Goal: Task Accomplishment & Management: Complete application form

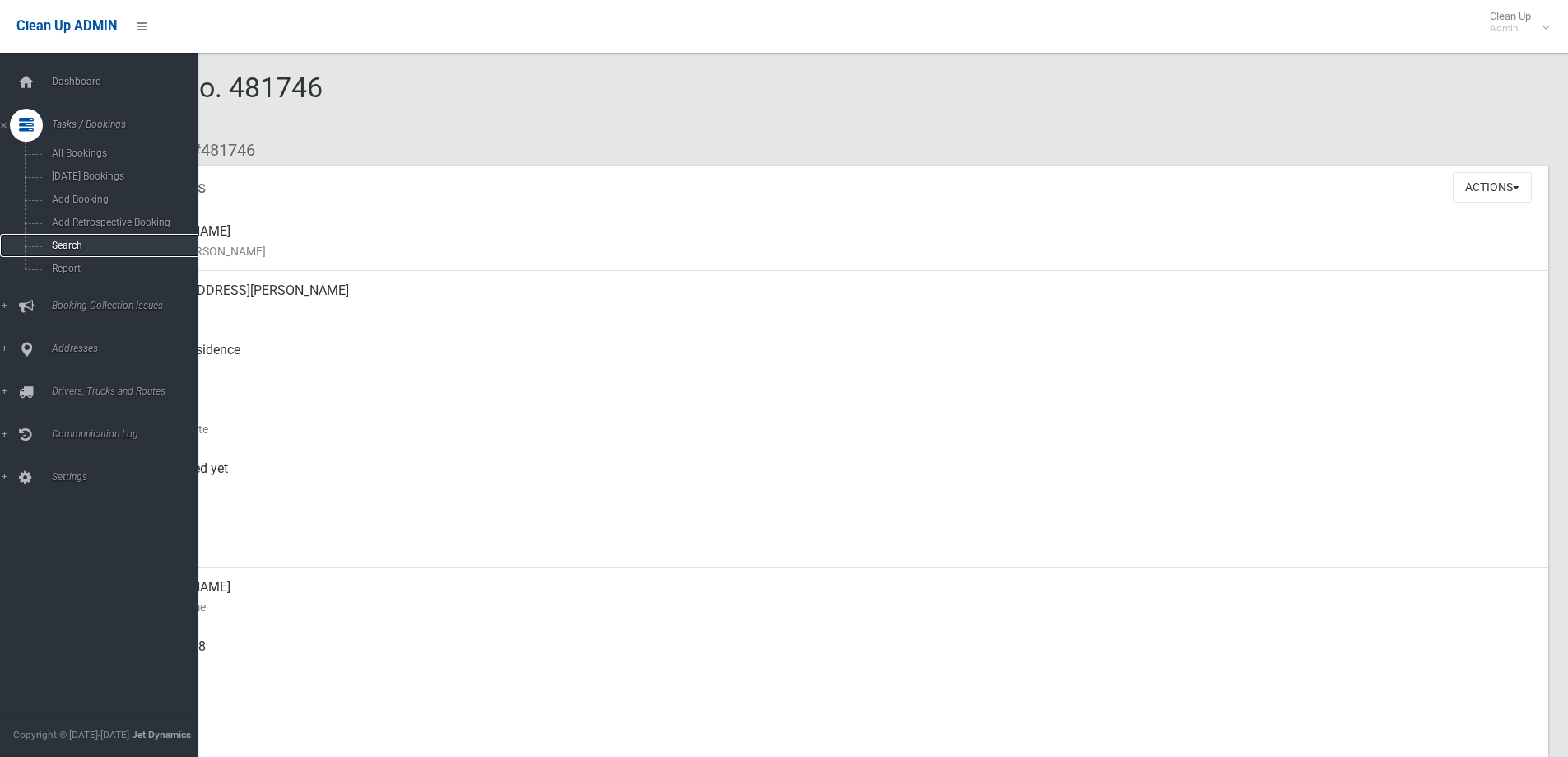
click at [108, 247] on span "Search" at bounding box center [120, 245] width 149 height 12
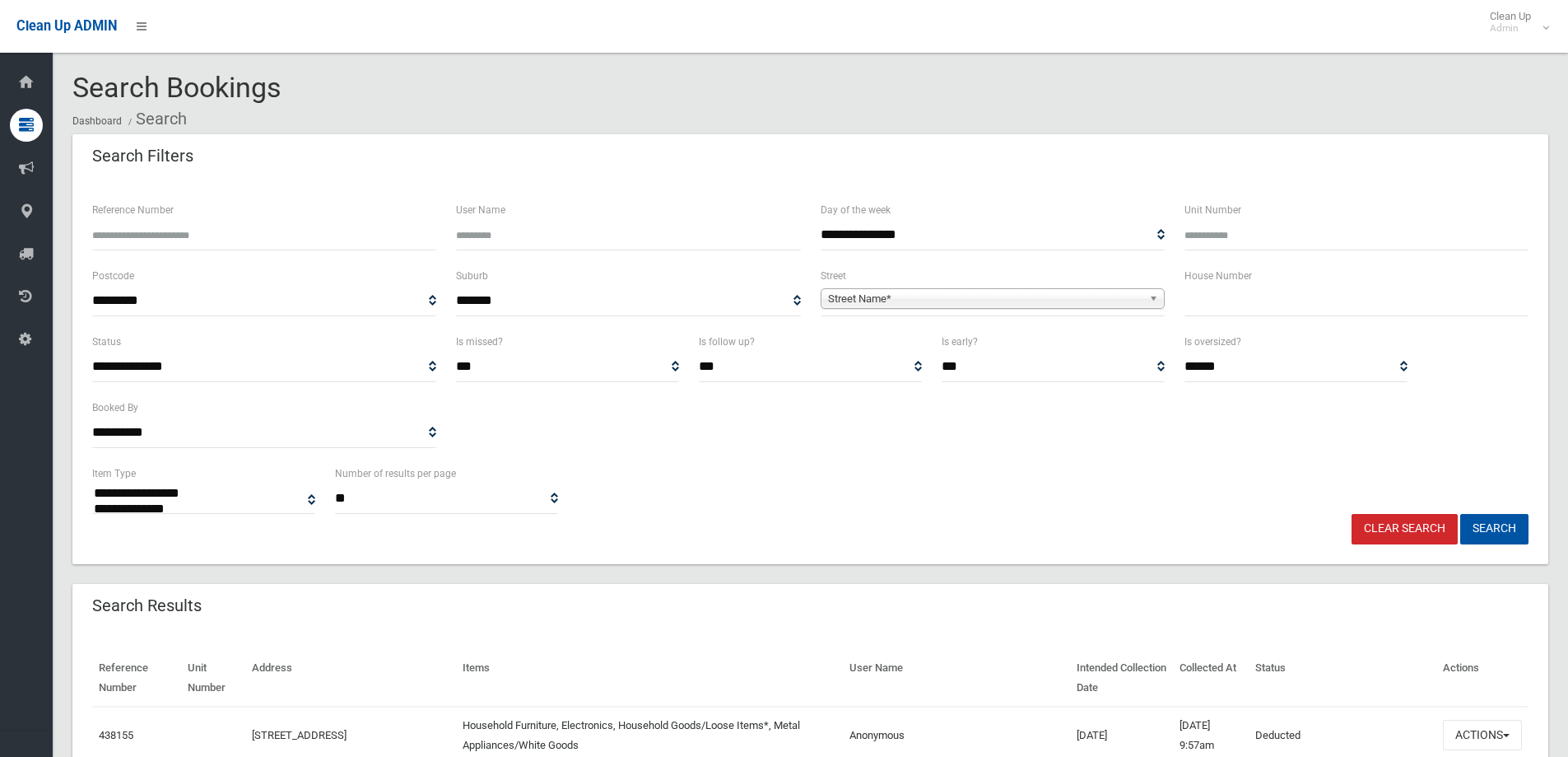
select select
click at [209, 234] on input "Reference Number" at bounding box center [264, 235] width 344 height 30
click at [904, 304] on span "Street Name*" at bounding box center [985, 299] width 314 height 20
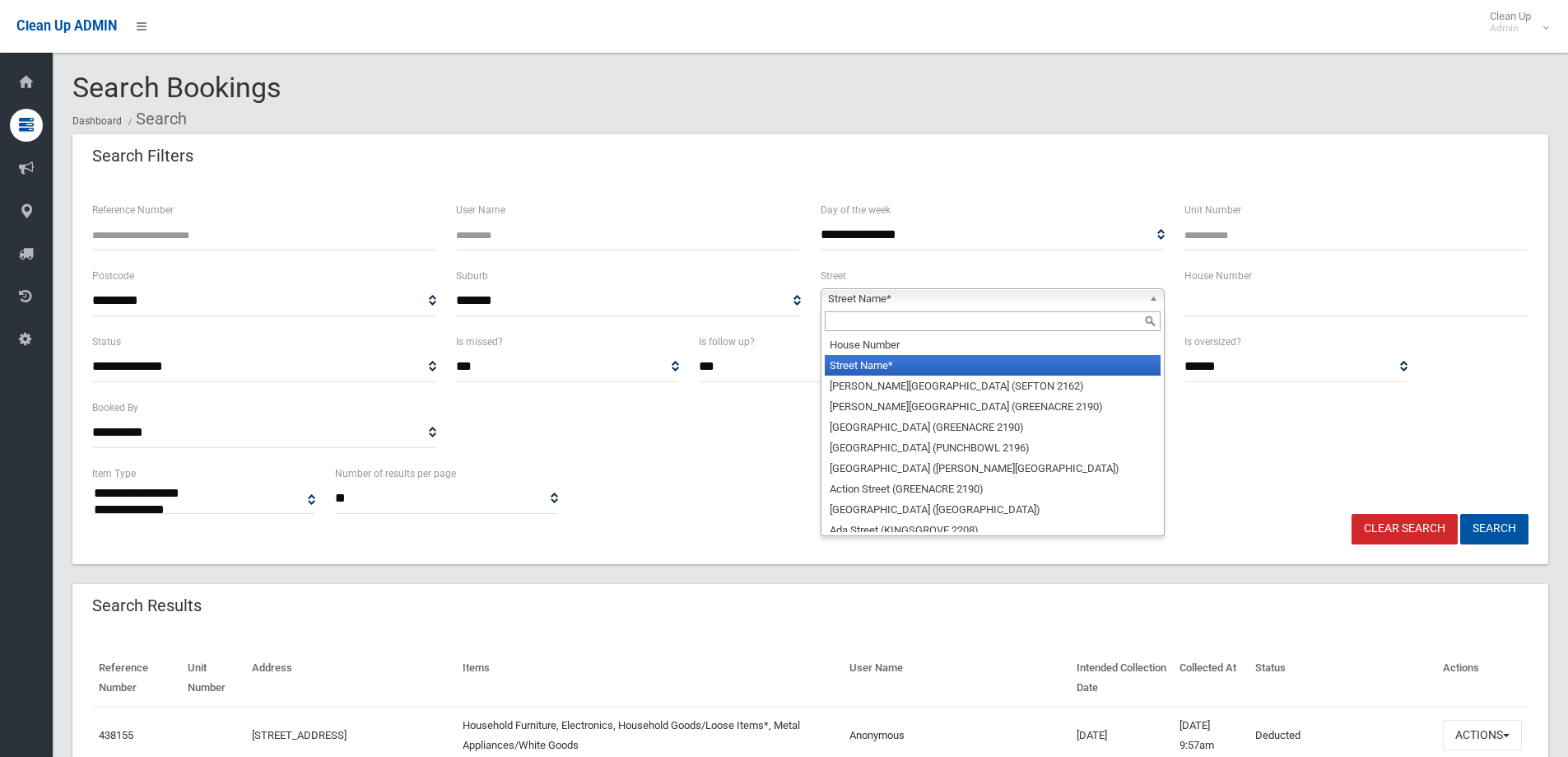
click at [879, 326] on input "text" at bounding box center [992, 321] width 336 height 20
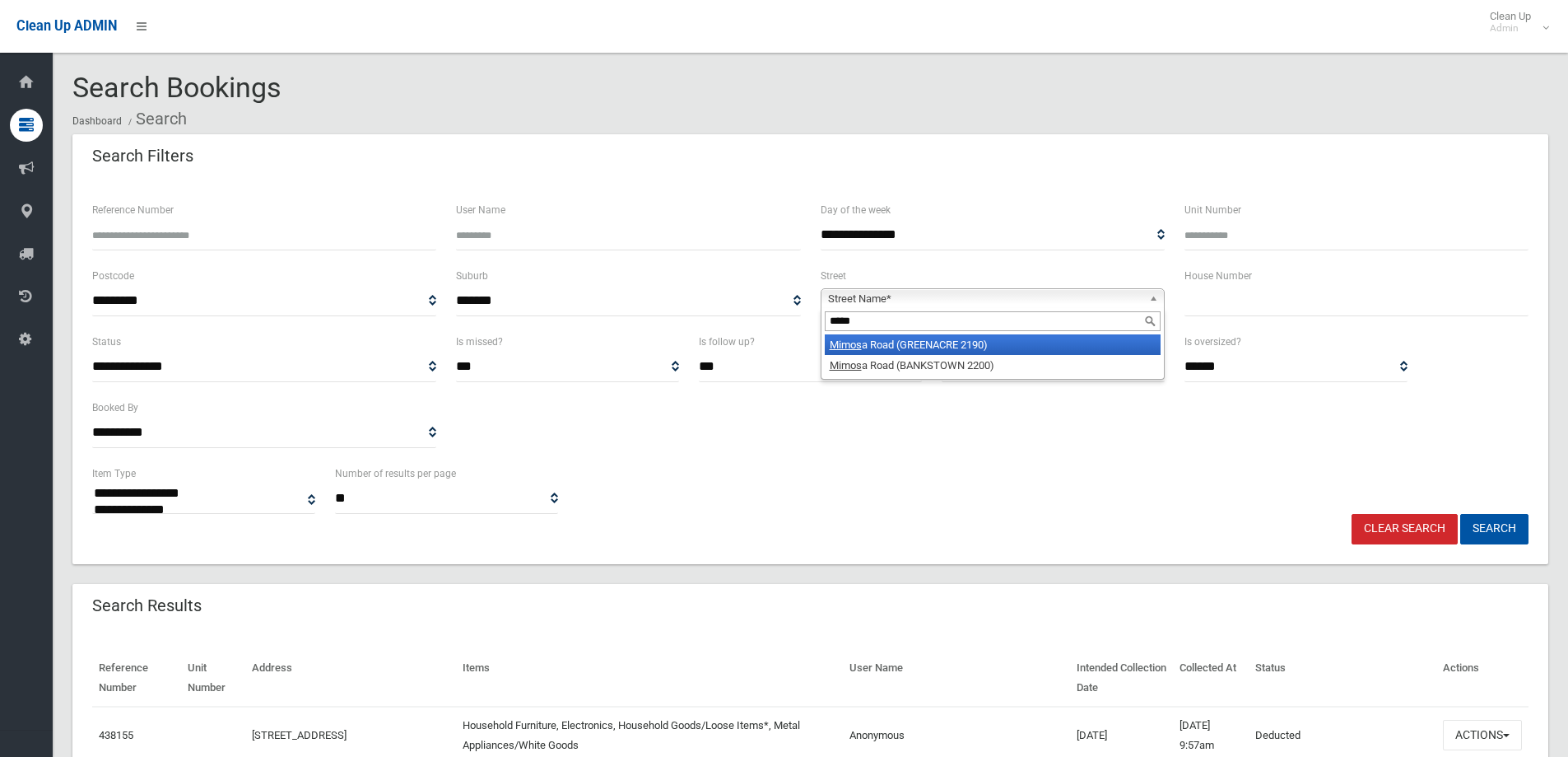
type input "*****"
click at [900, 339] on li "Mimos a Road (GREENACRE 2190)" at bounding box center [992, 344] width 336 height 21
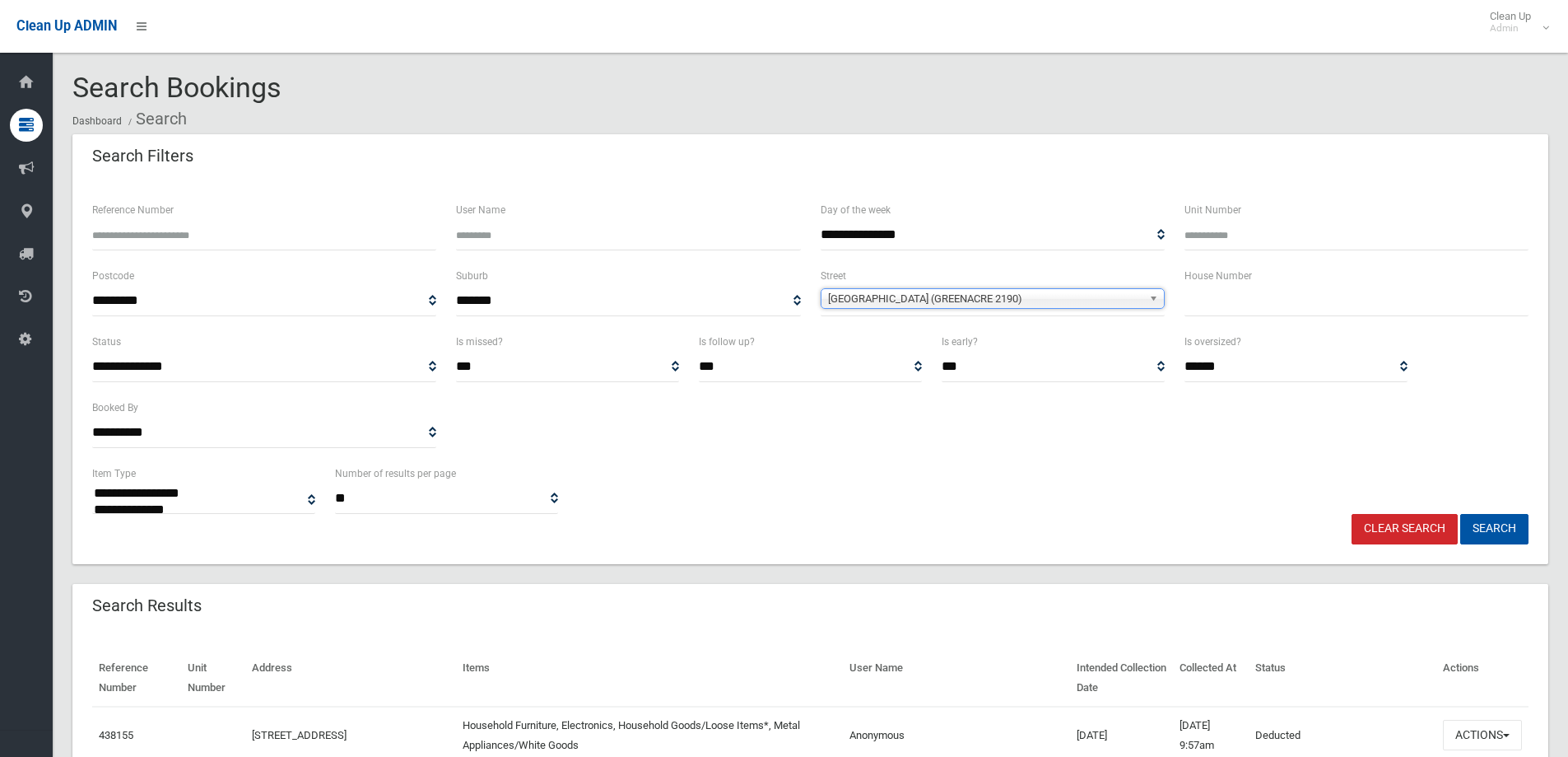
click at [1238, 303] on input "text" at bounding box center [1355, 300] width 344 height 30
type input "**"
click at [1501, 532] on button "Search" at bounding box center [1494, 529] width 68 height 30
click at [1490, 526] on button "Search" at bounding box center [1494, 529] width 68 height 30
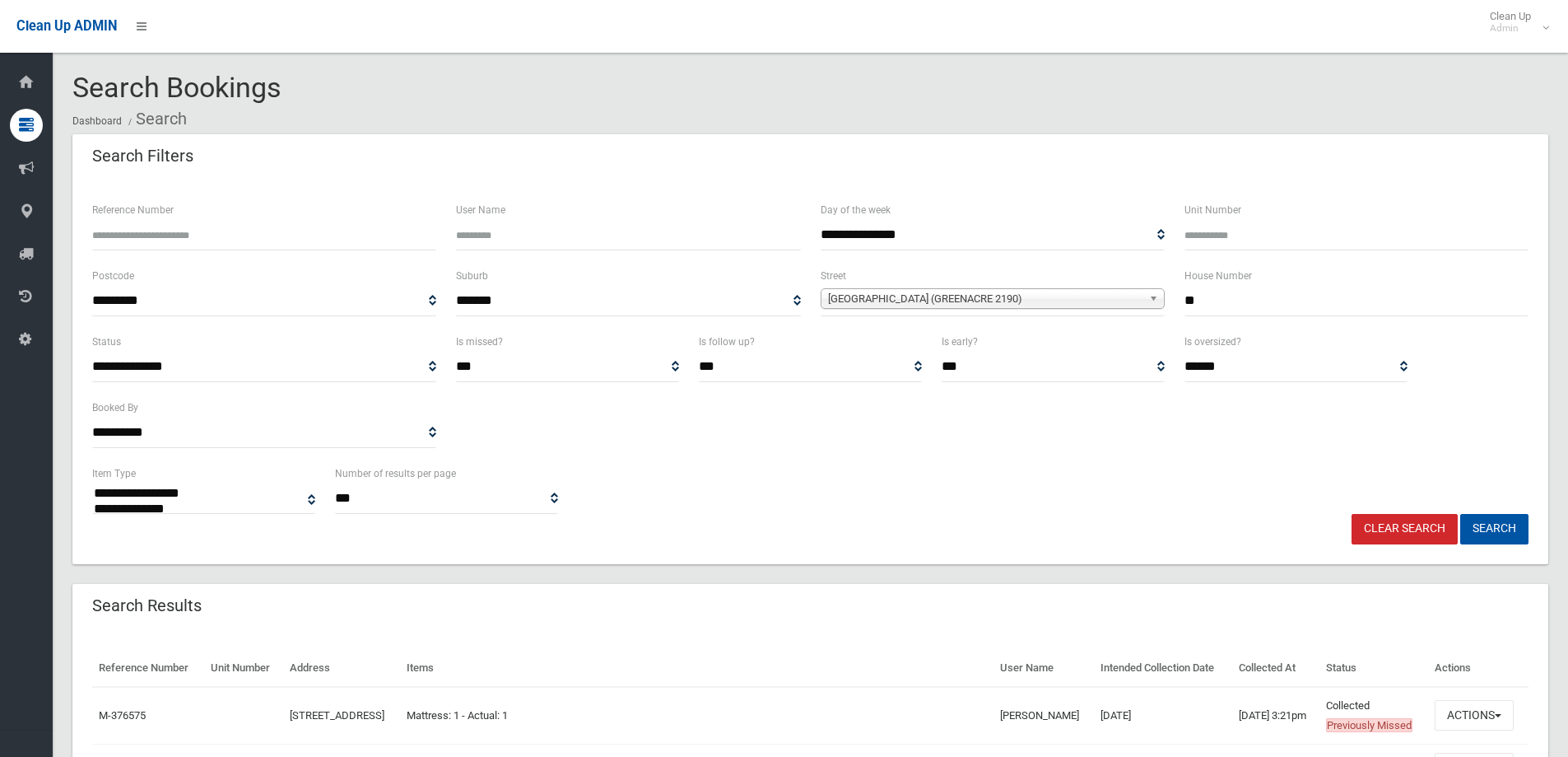
select select
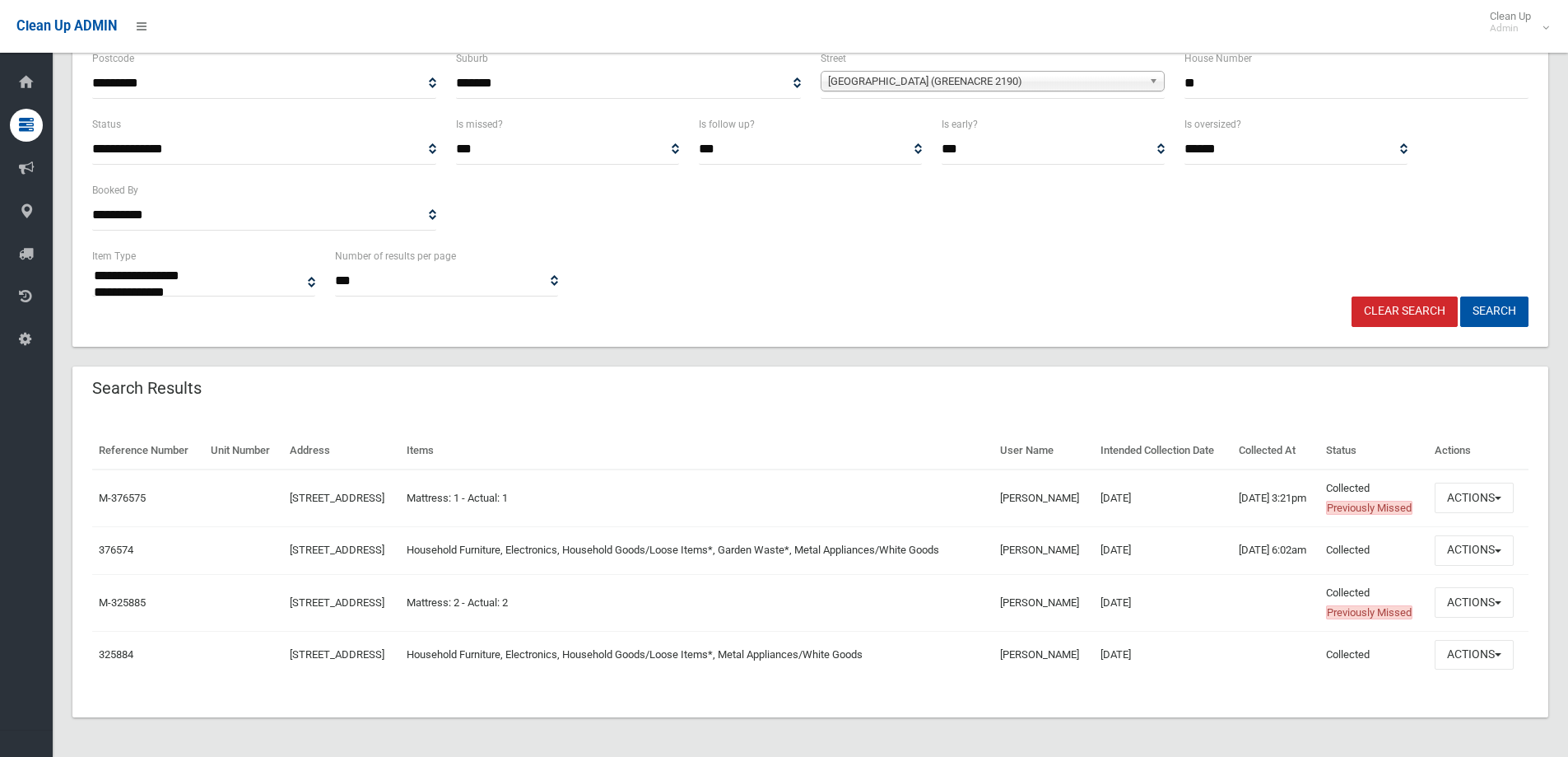
scroll to position [247, 0]
click at [1494, 565] on button "Actions" at bounding box center [1474, 550] width 79 height 30
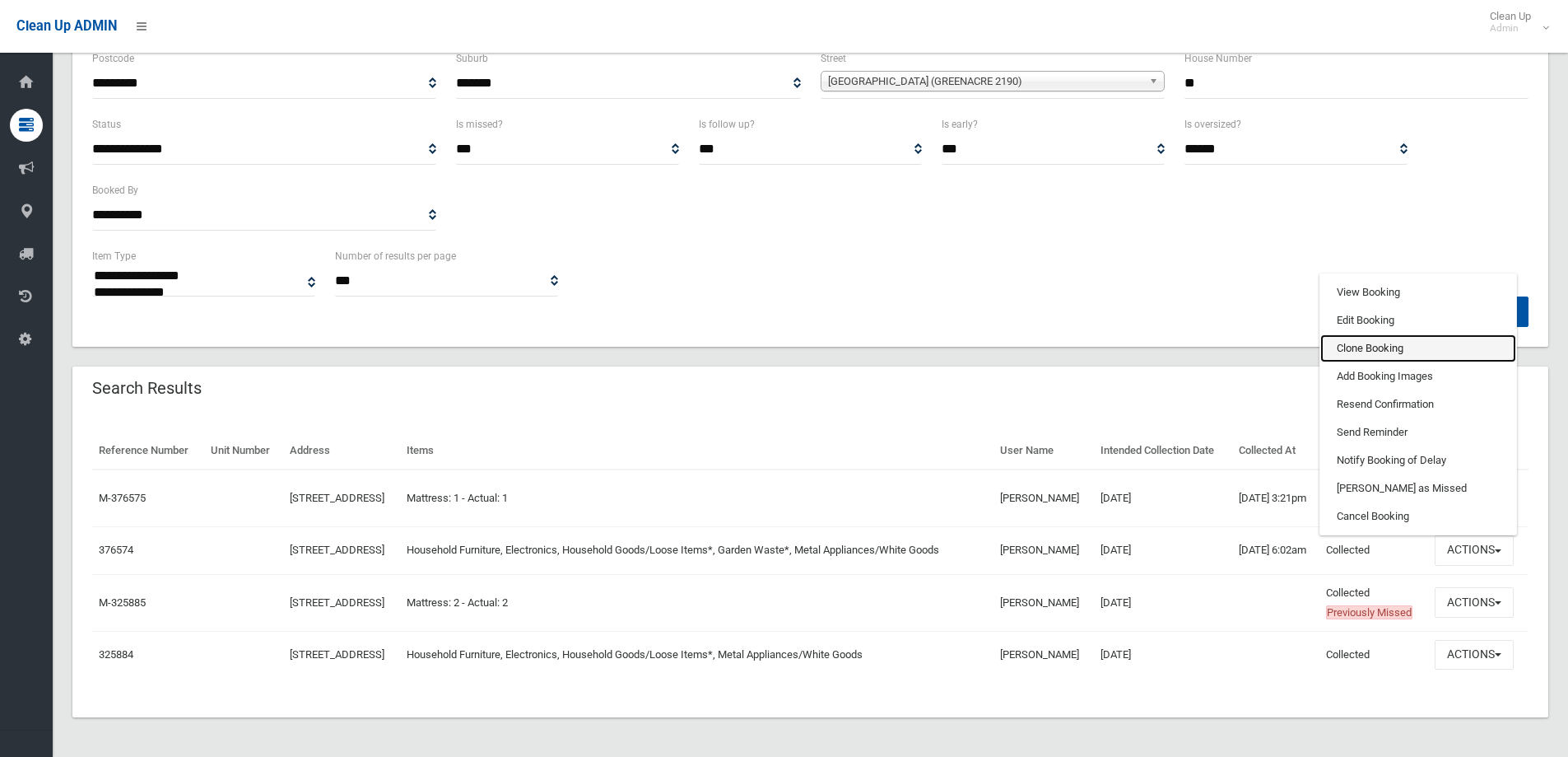
click at [1401, 363] on link "Clone Booking" at bounding box center [1417, 348] width 196 height 28
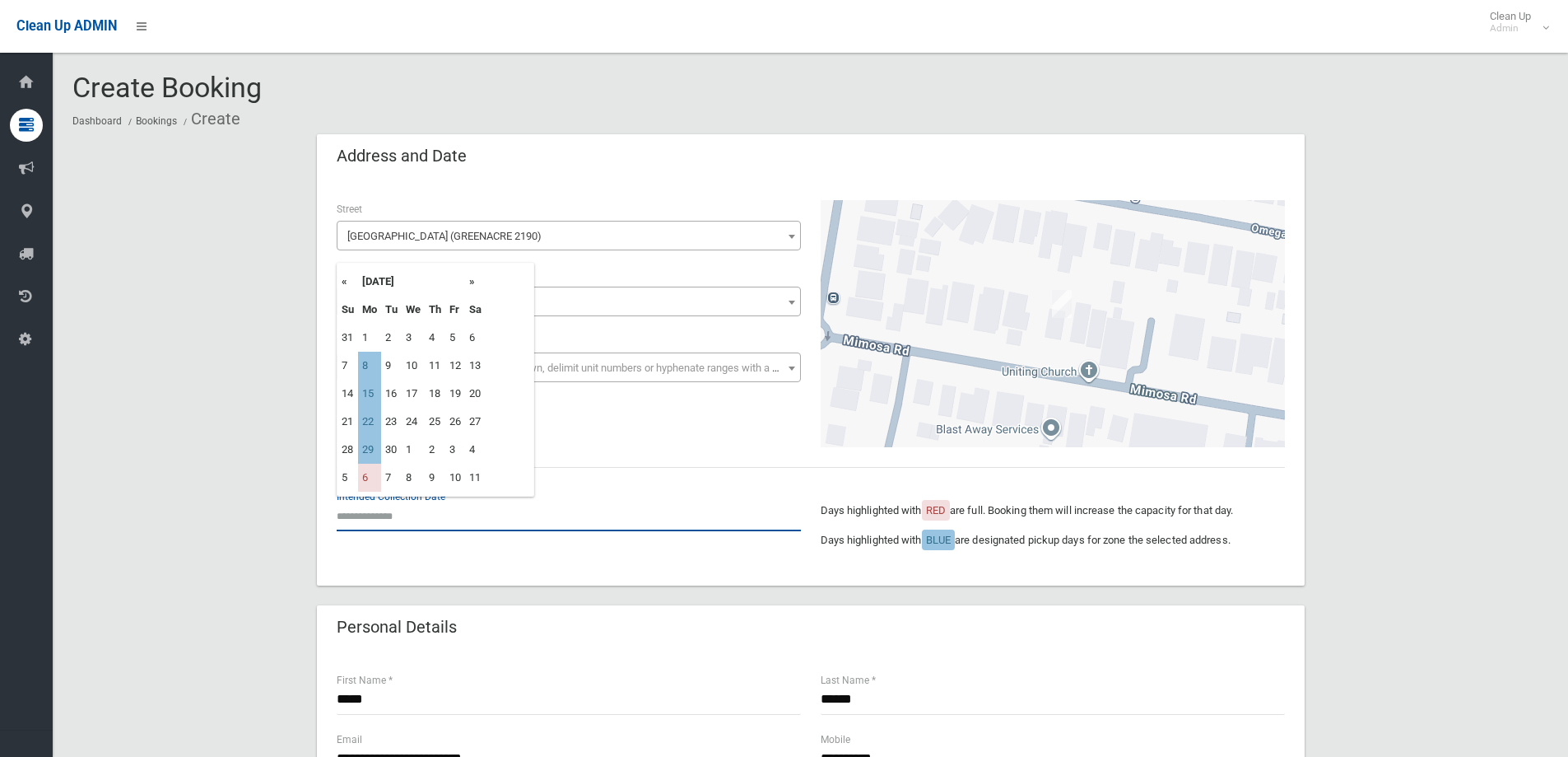
click at [391, 515] on input "text" at bounding box center [569, 515] width 465 height 30
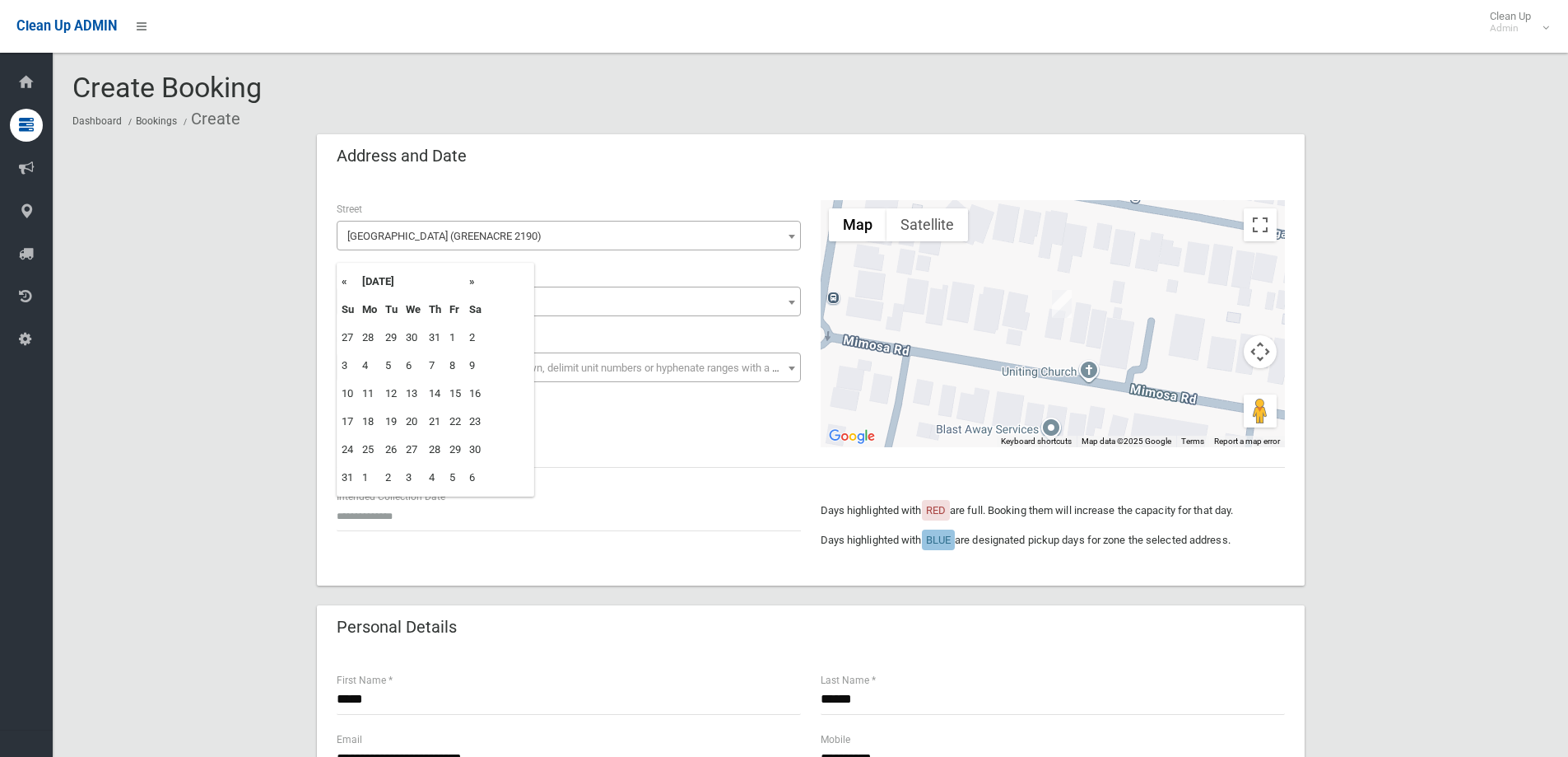
click at [474, 279] on th "»" at bounding box center [475, 281] width 21 height 28
click at [370, 356] on td "8" at bounding box center [369, 365] width 23 height 28
type input "**********"
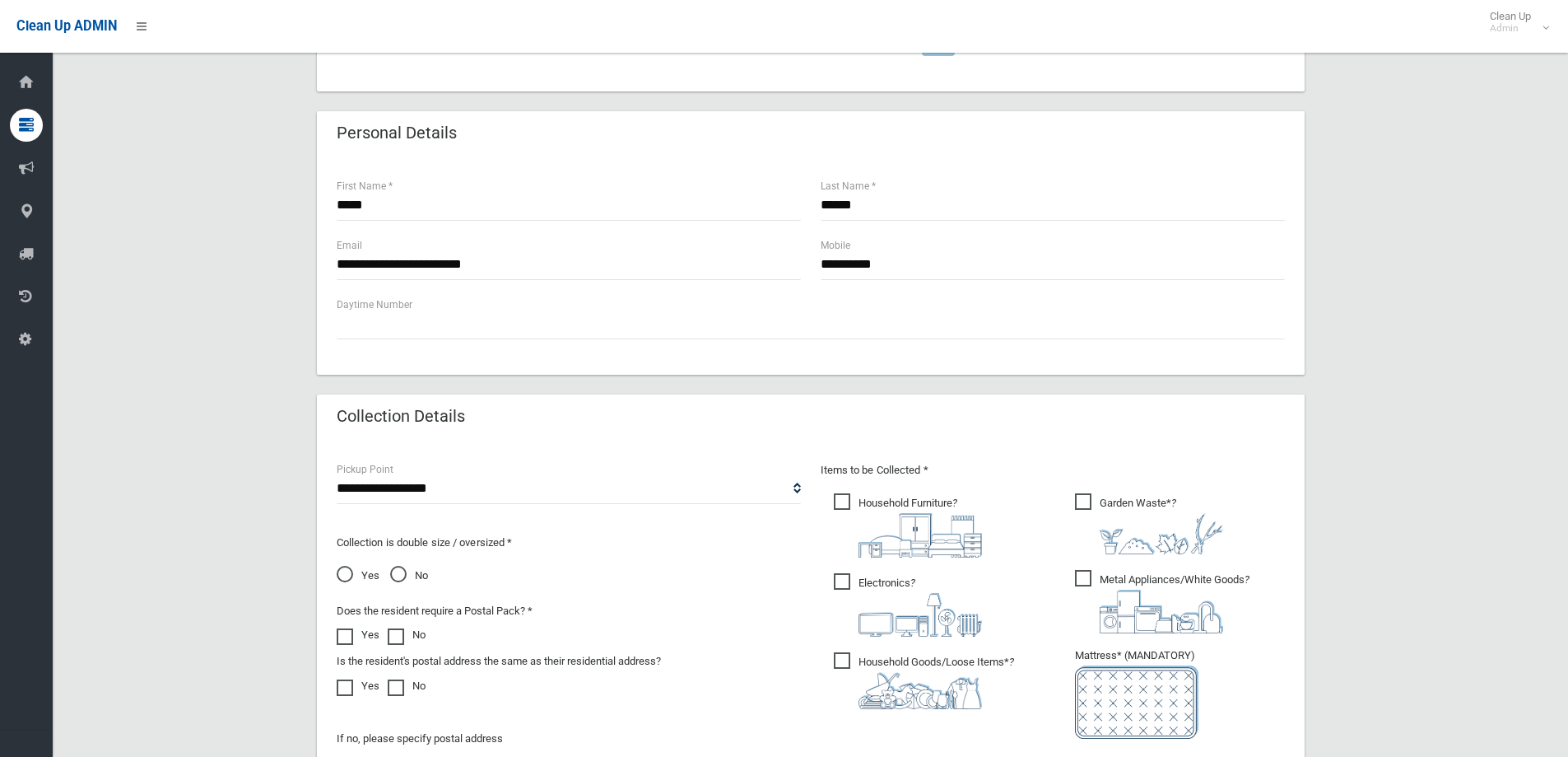
scroll to position [658, 0]
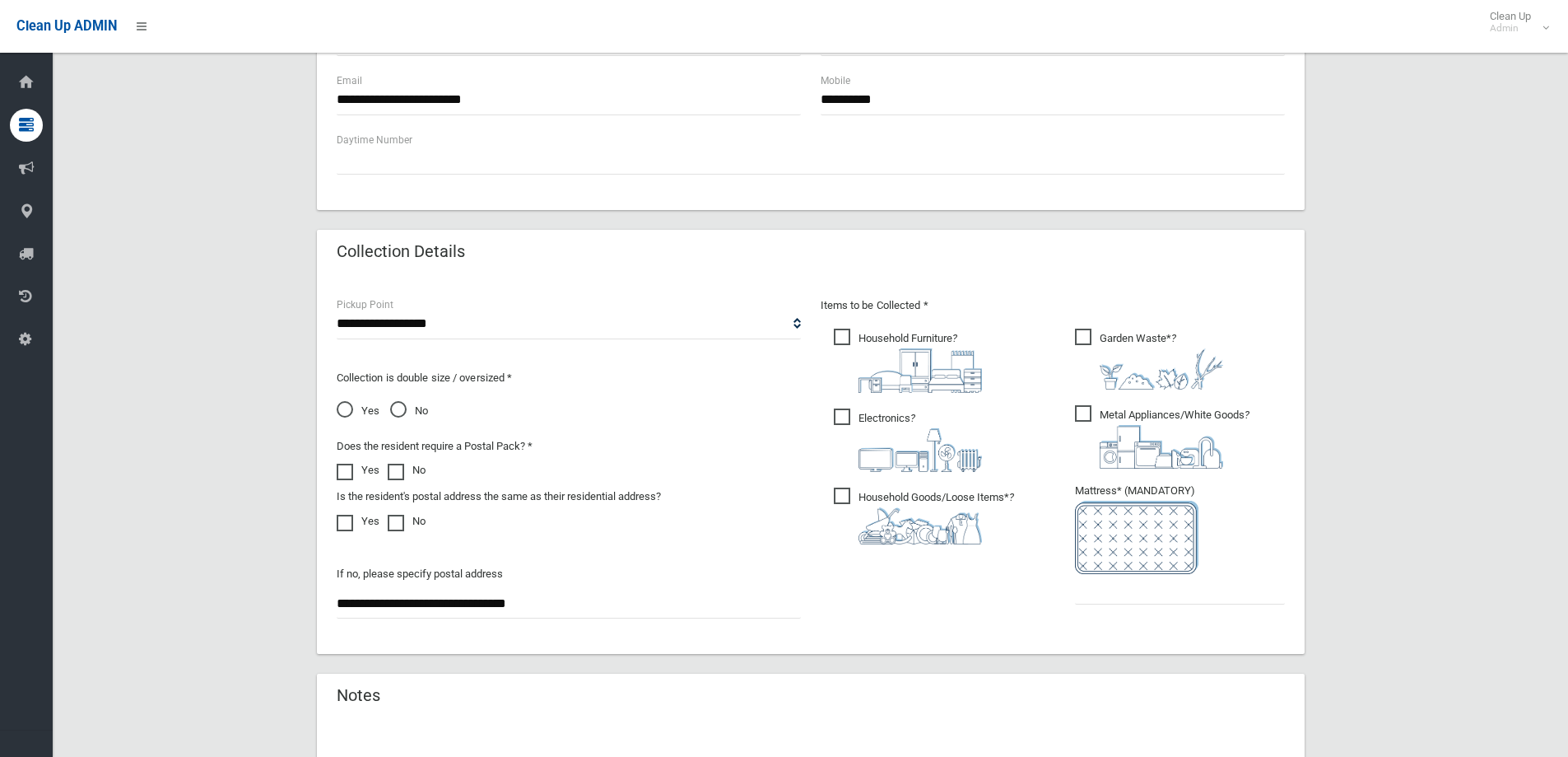
click at [1059, 582] on div "Items to be Collected * Household Furniture ?" at bounding box center [1052, 461] width 484 height 331
click at [1070, 589] on ul "Garden Waste* ?" at bounding box center [1173, 470] width 223 height 291
click at [1175, 593] on input "text" at bounding box center [1180, 588] width 210 height 30
click at [1178, 584] on input "text" at bounding box center [1180, 588] width 210 height 30
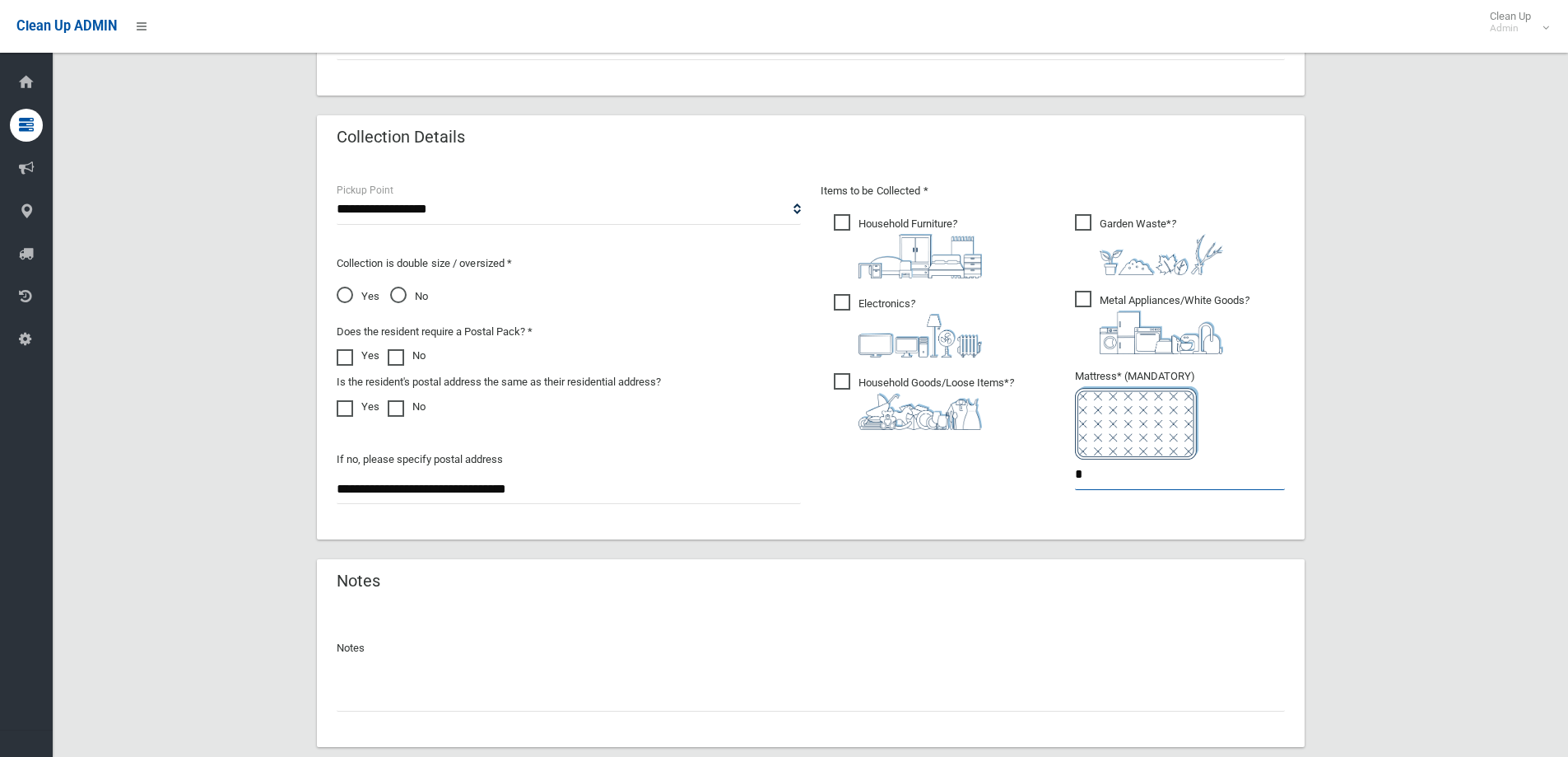
scroll to position [873, 0]
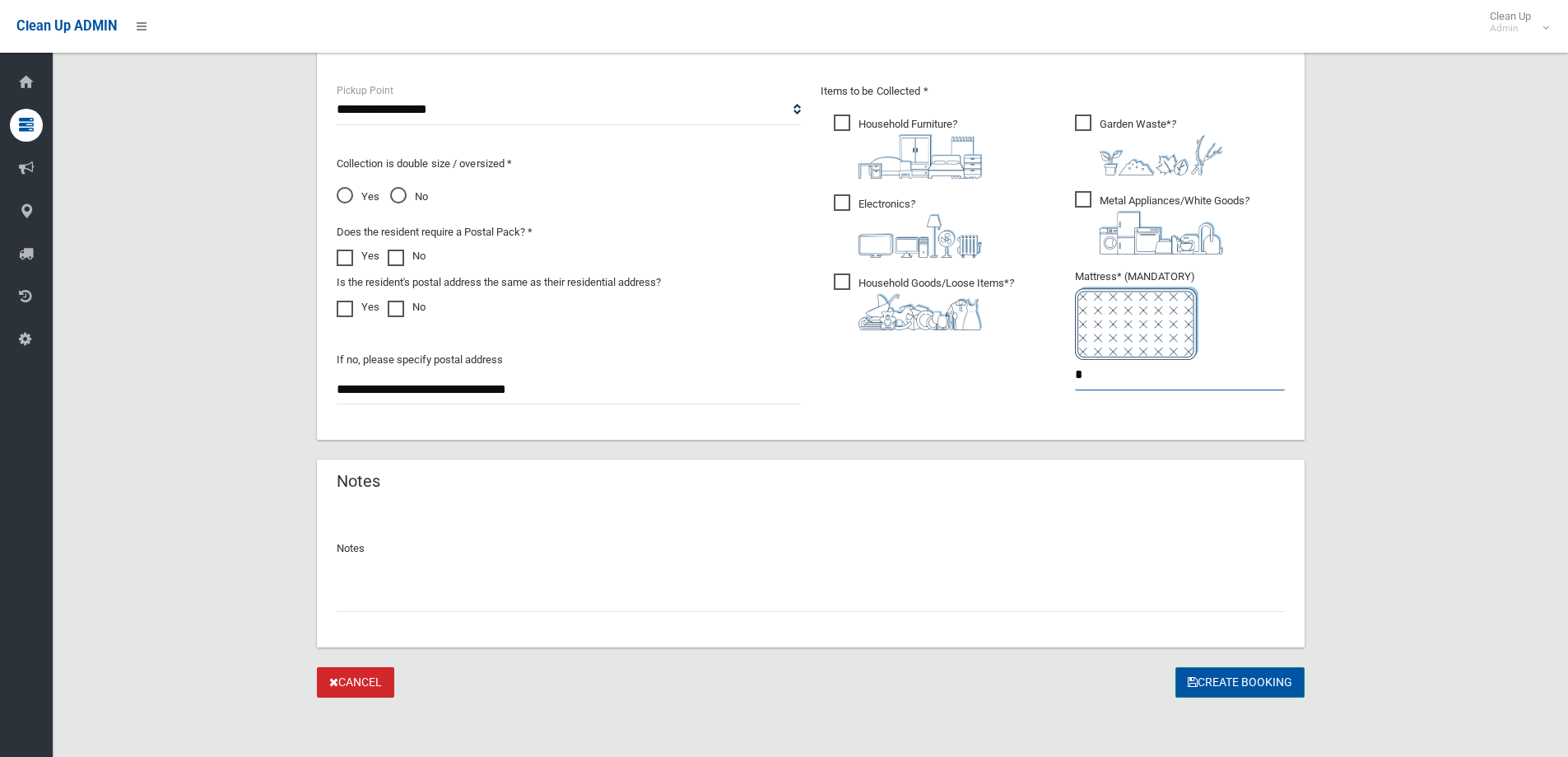
type input "*"
click at [1201, 672] on button "Create Booking" at bounding box center [1240, 681] width 130 height 30
